Goal: Communication & Community: Ask a question

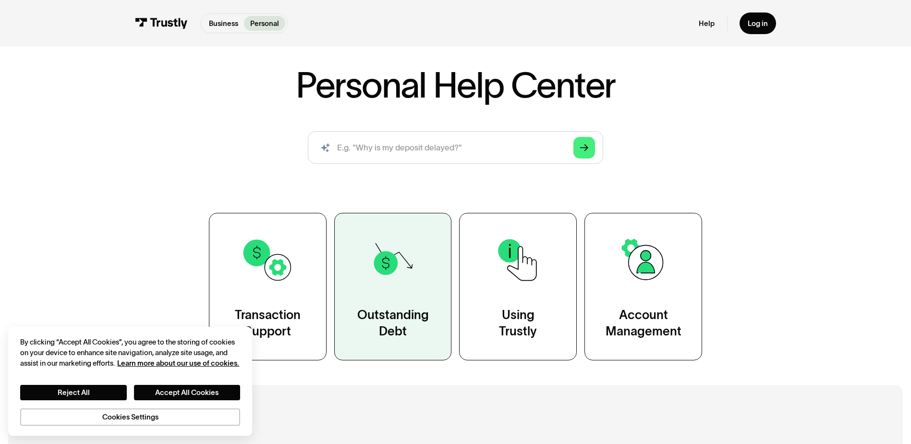
scroll to position [96, 0]
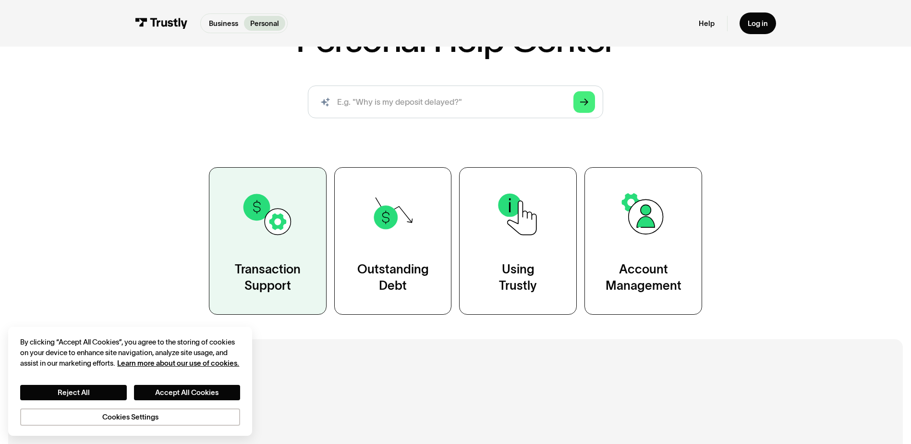
click at [276, 242] on link "Transaction Support" at bounding box center [268, 240] width 118 height 147
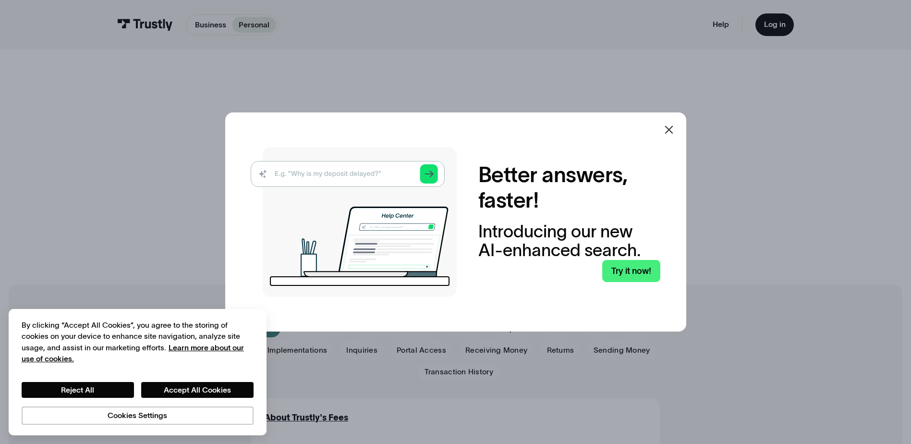
click at [675, 129] on icon at bounding box center [669, 130] width 12 height 12
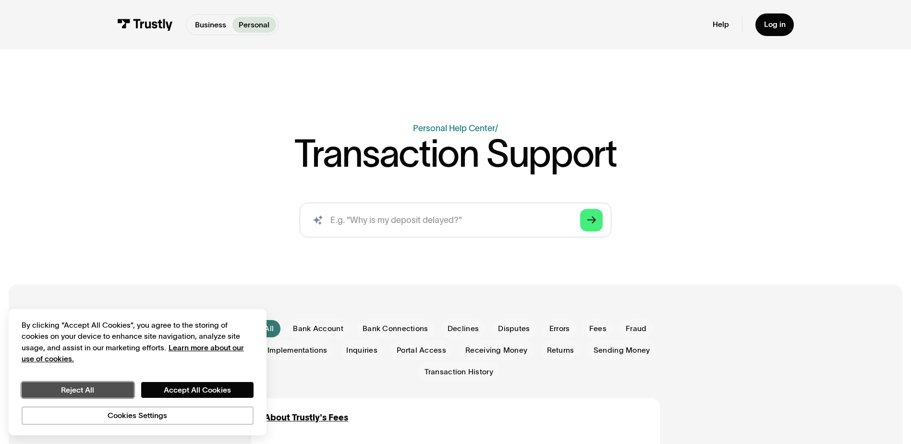
click at [107, 391] on button "Reject All" at bounding box center [78, 390] width 112 height 16
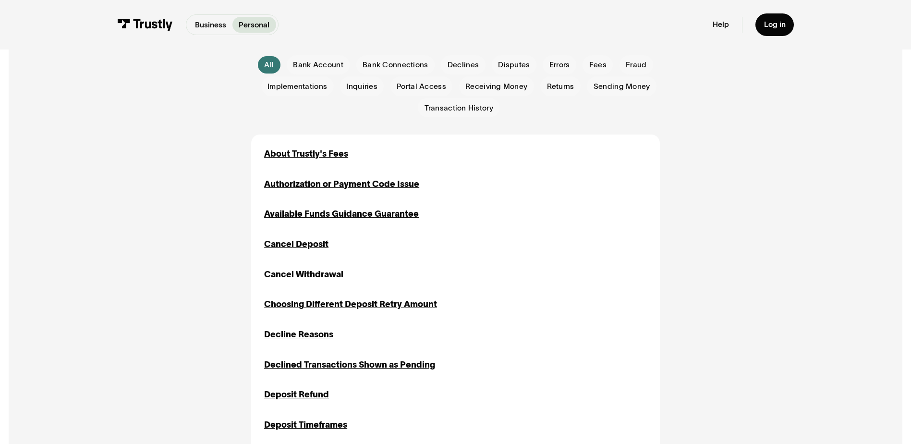
scroll to position [96, 0]
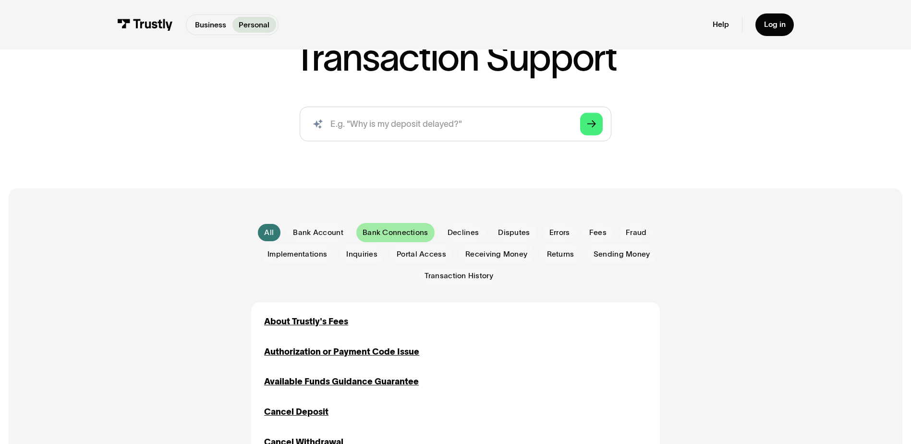
click at [418, 234] on span "Bank Connections" at bounding box center [395, 232] width 65 height 11
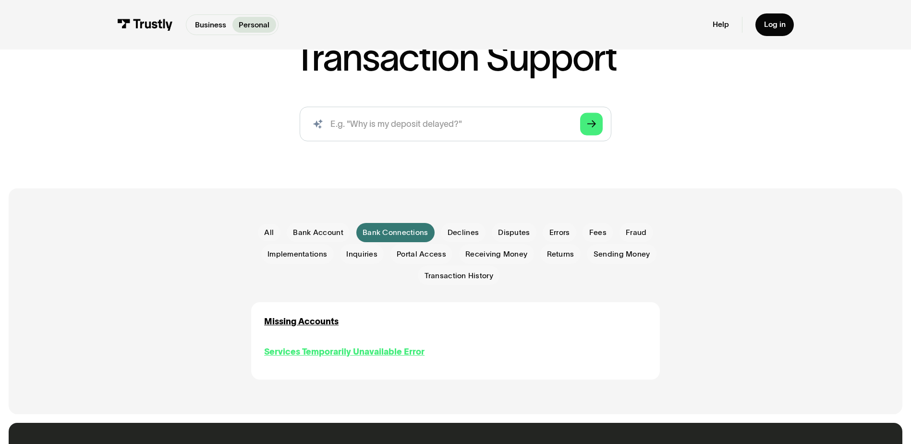
click at [363, 357] on div "Services Temporarily Unavailable Error" at bounding box center [344, 351] width 160 height 13
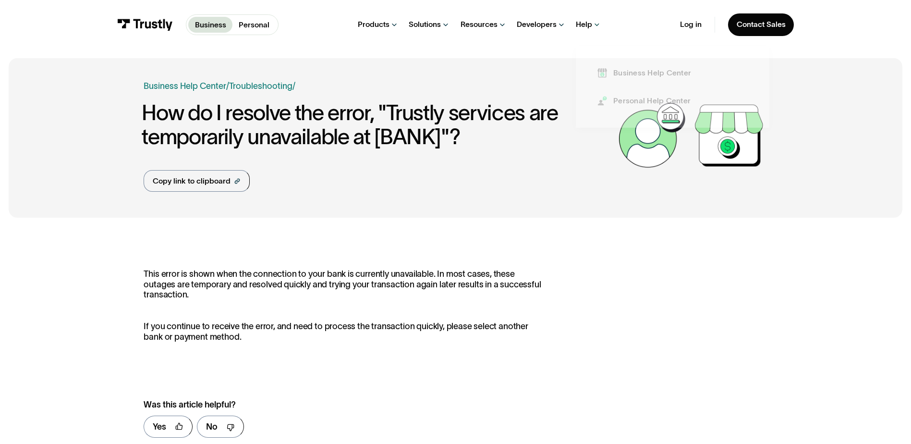
click at [596, 24] on div "Help" at bounding box center [588, 24] width 25 height 49
click at [583, 25] on div "Help" at bounding box center [584, 25] width 16 height 10
click at [635, 105] on div "Personal Help Center" at bounding box center [651, 104] width 77 height 11
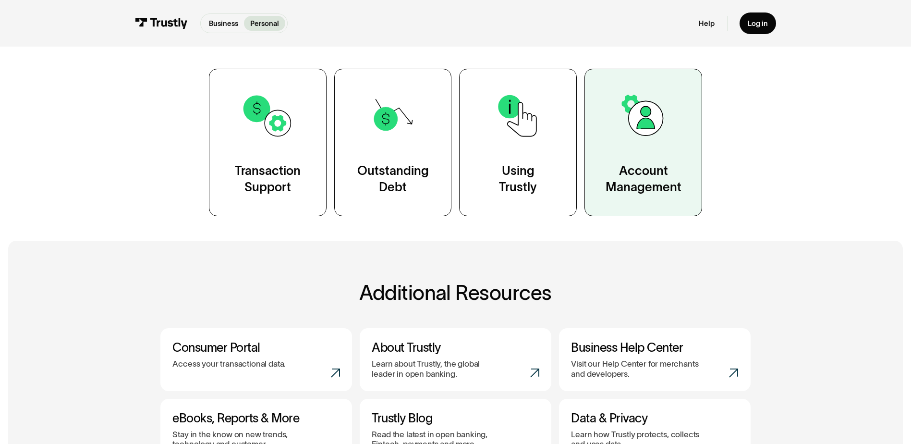
scroll to position [192, 0]
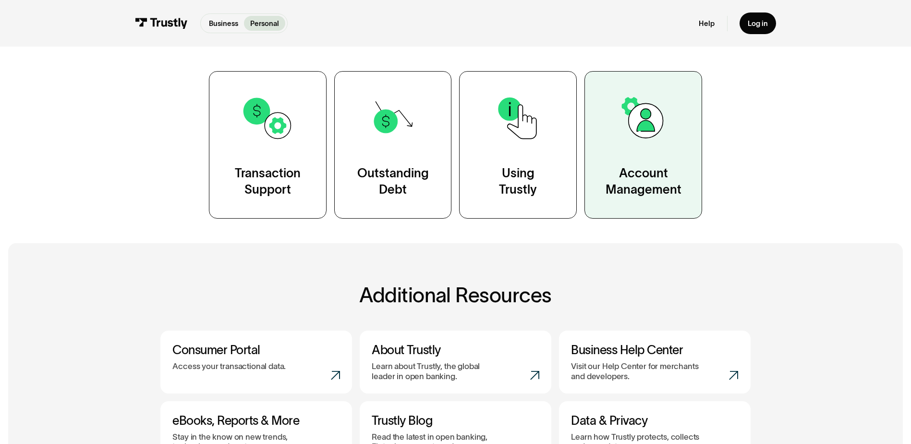
click at [617, 128] on img at bounding box center [643, 118] width 53 height 53
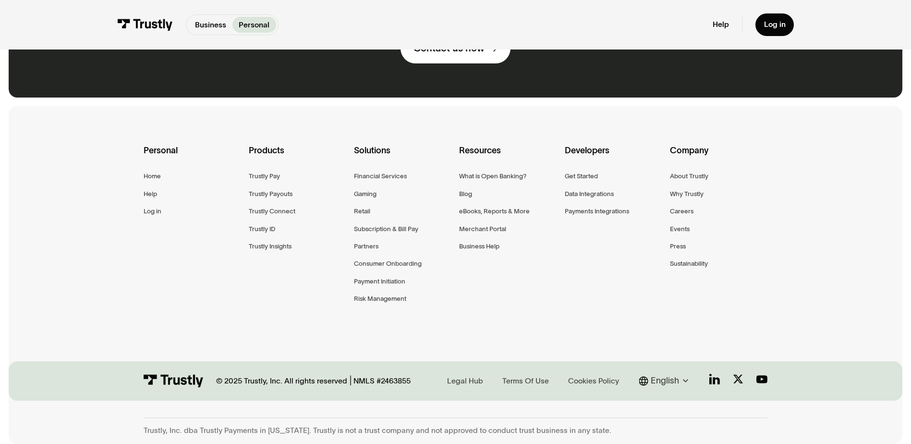
scroll to position [1124, 0]
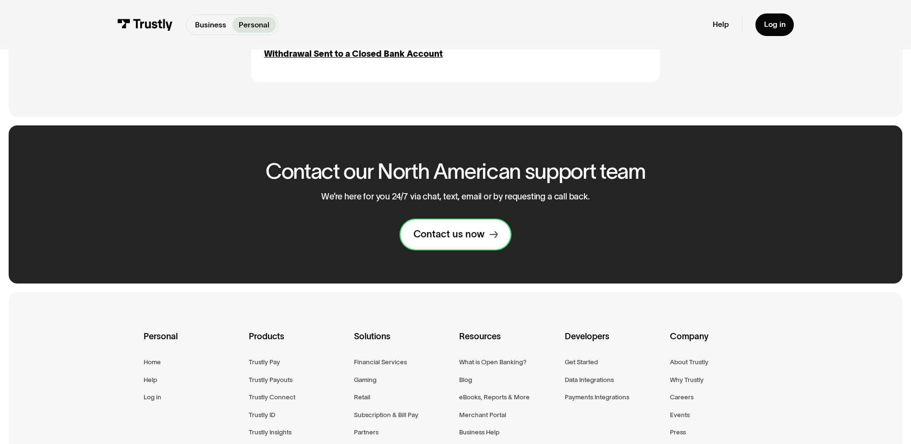
click at [467, 240] on div "Contact us now" at bounding box center [448, 234] width 71 height 12
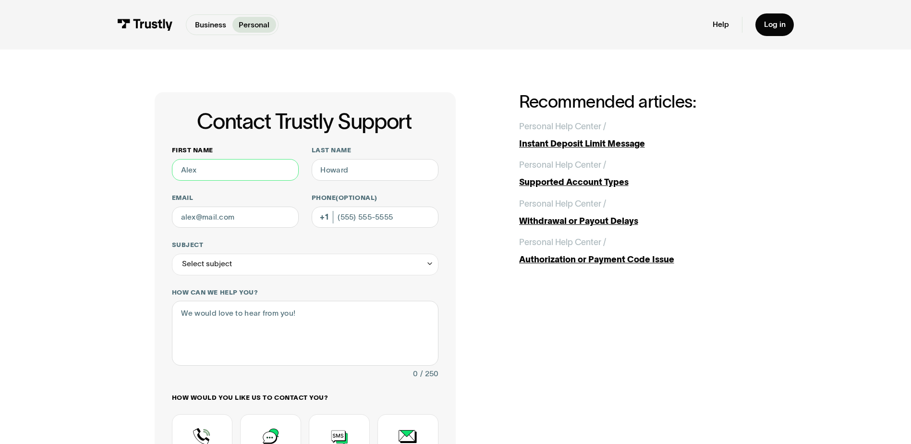
click at [216, 165] on input "First name" at bounding box center [235, 170] width 127 height 22
type input "Nikhil"
type input "Patel"
type input "nick111392@gmail.com"
type input "(630) 823-6176"
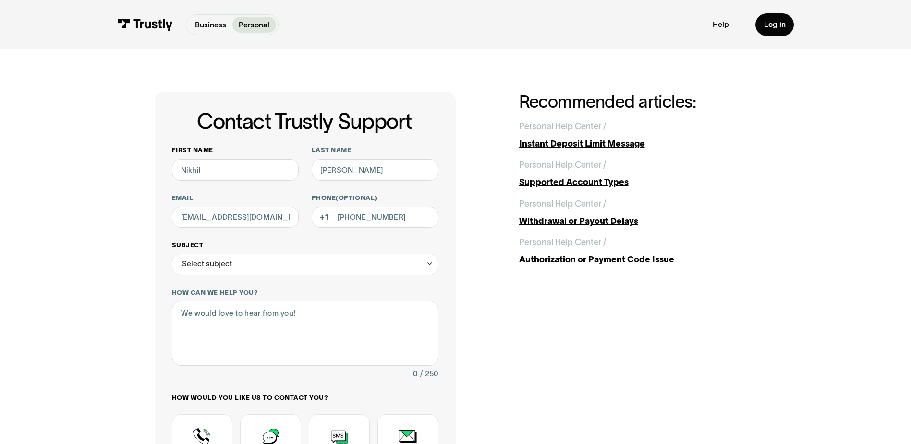
click at [273, 265] on div "Select subject" at bounding box center [305, 265] width 267 height 22
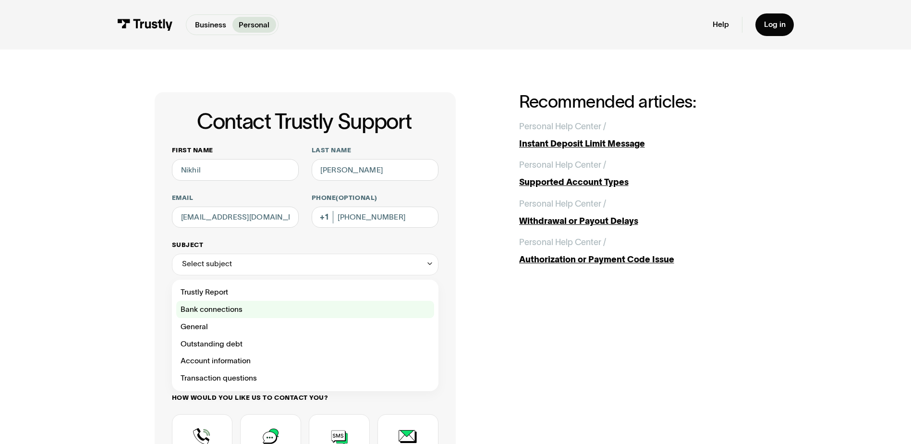
click at [267, 307] on div "Contact Trustly Support" at bounding box center [305, 309] width 258 height 17
type input "**********"
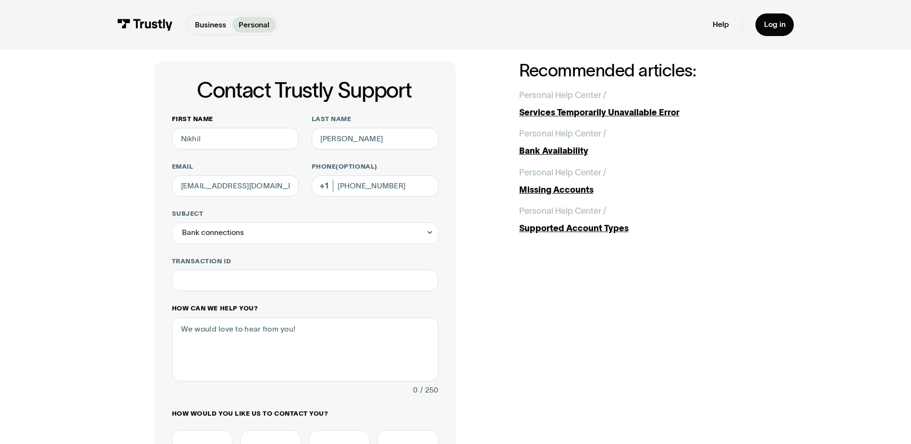
scroll to position [48, 0]
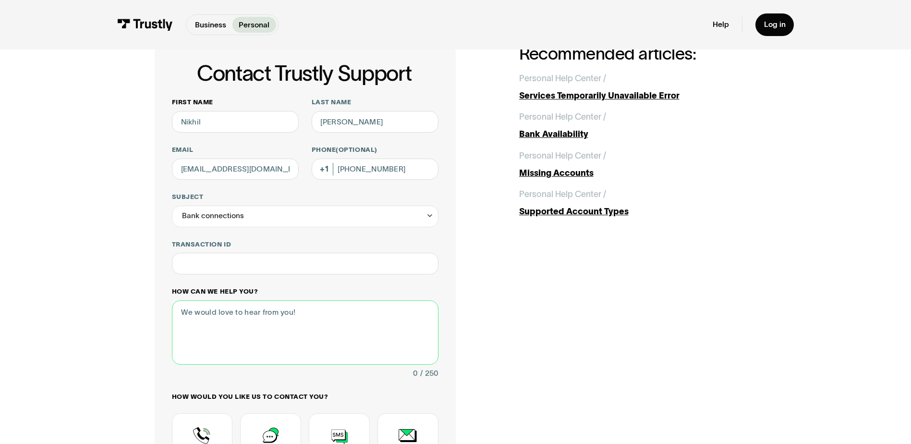
click at [257, 328] on textarea "How can we help you?" at bounding box center [305, 332] width 267 height 64
click at [258, 266] on input "Transaction ID" at bounding box center [305, 264] width 267 height 22
type input "***"
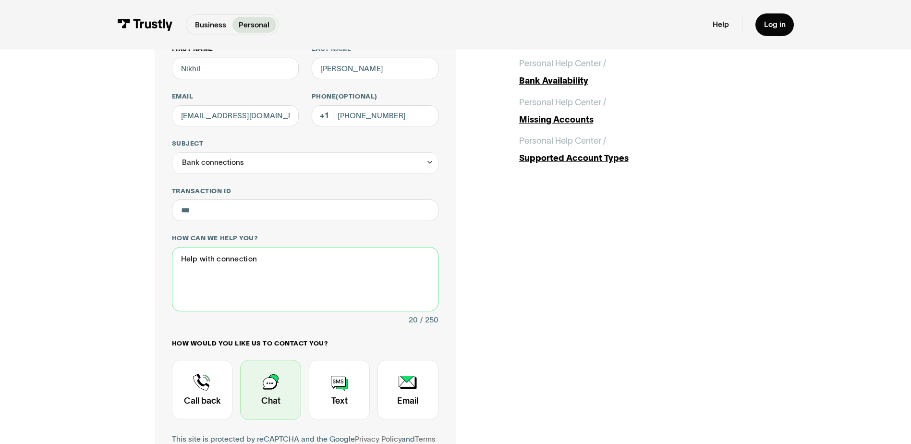
scroll to position [192, 0]
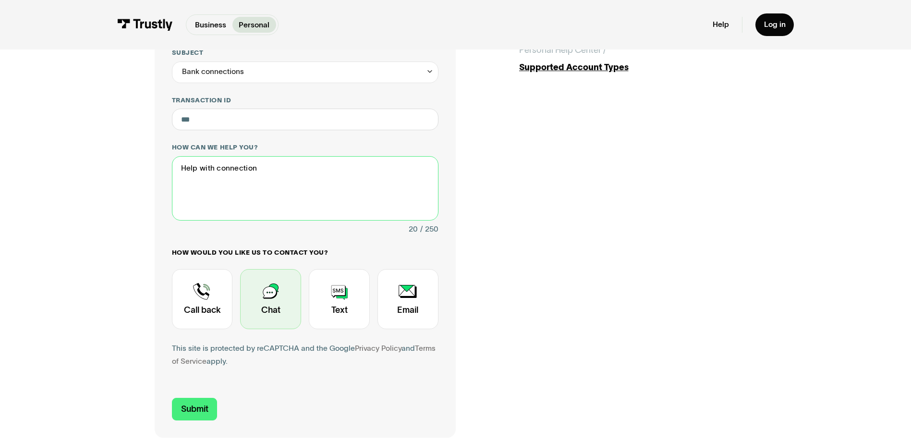
type textarea "Help with connection"
click at [268, 290] on div "Contact Trustly Support" at bounding box center [270, 299] width 61 height 60
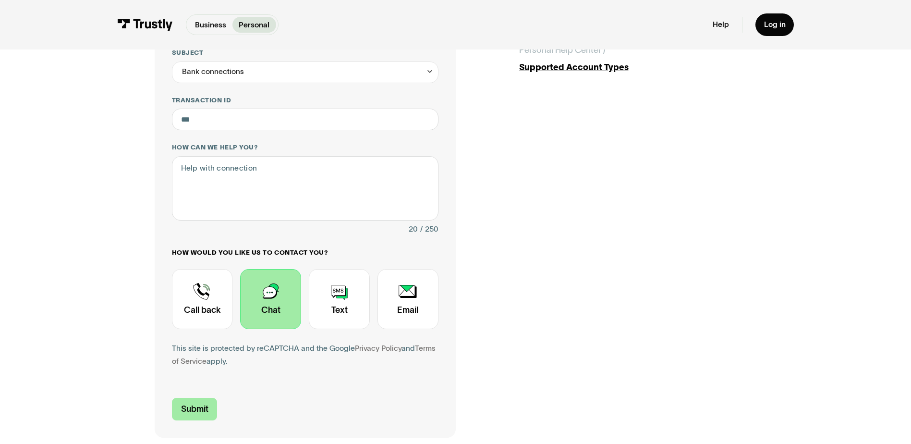
click at [200, 412] on input "Submit" at bounding box center [195, 409] width 46 height 23
type input "+16308236176"
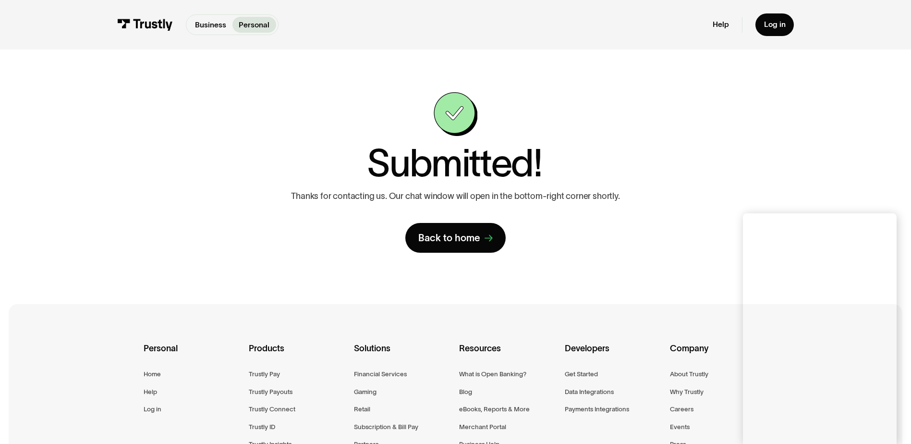
scroll to position [48, 0]
